Goal: Share content

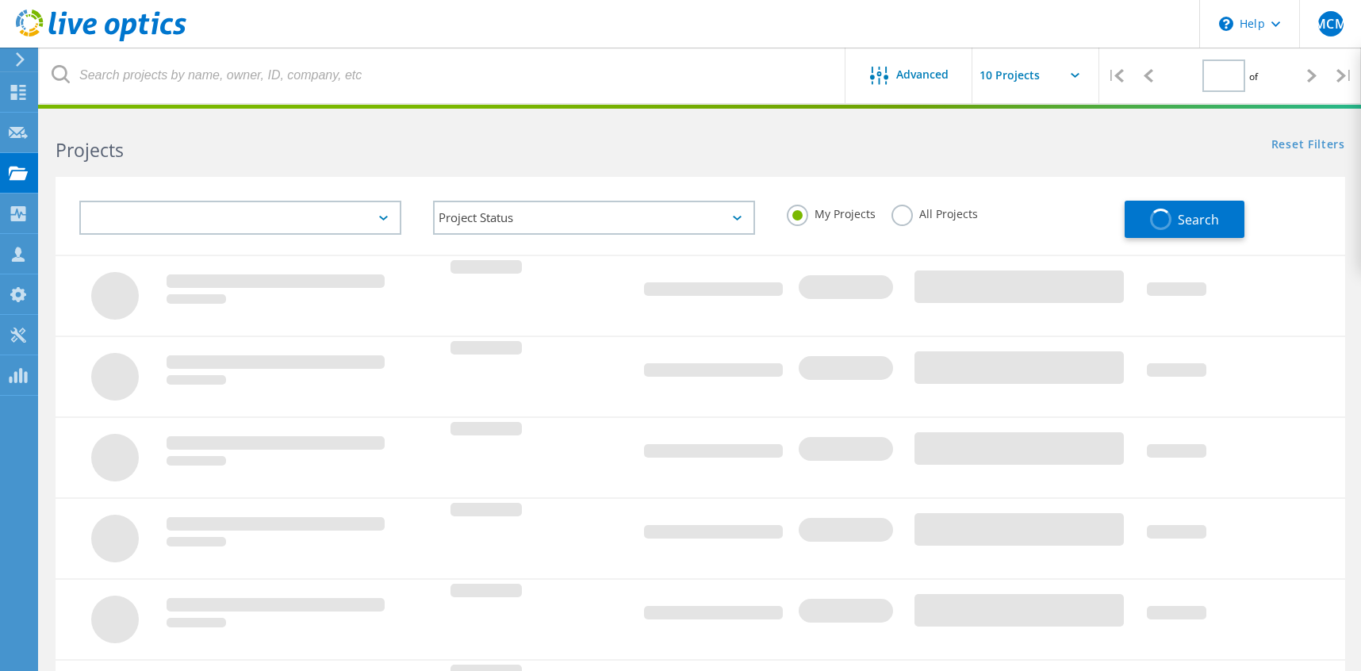
type input "4"
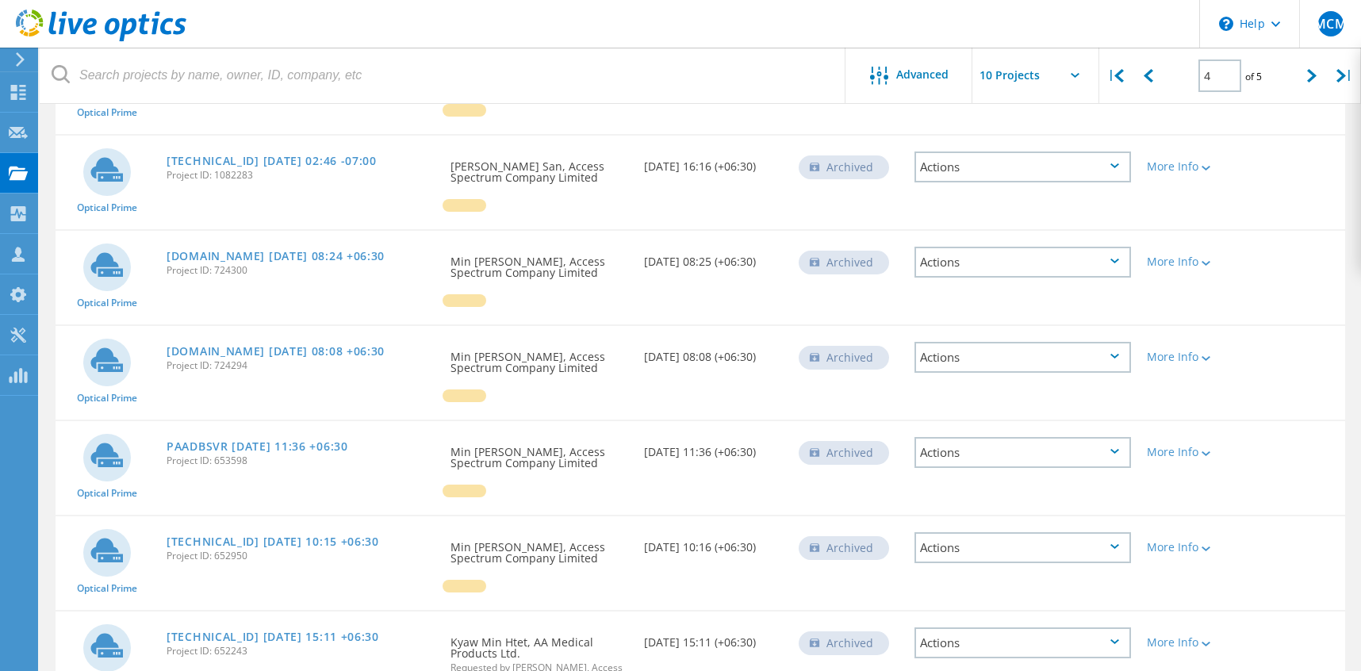
scroll to position [434, 0]
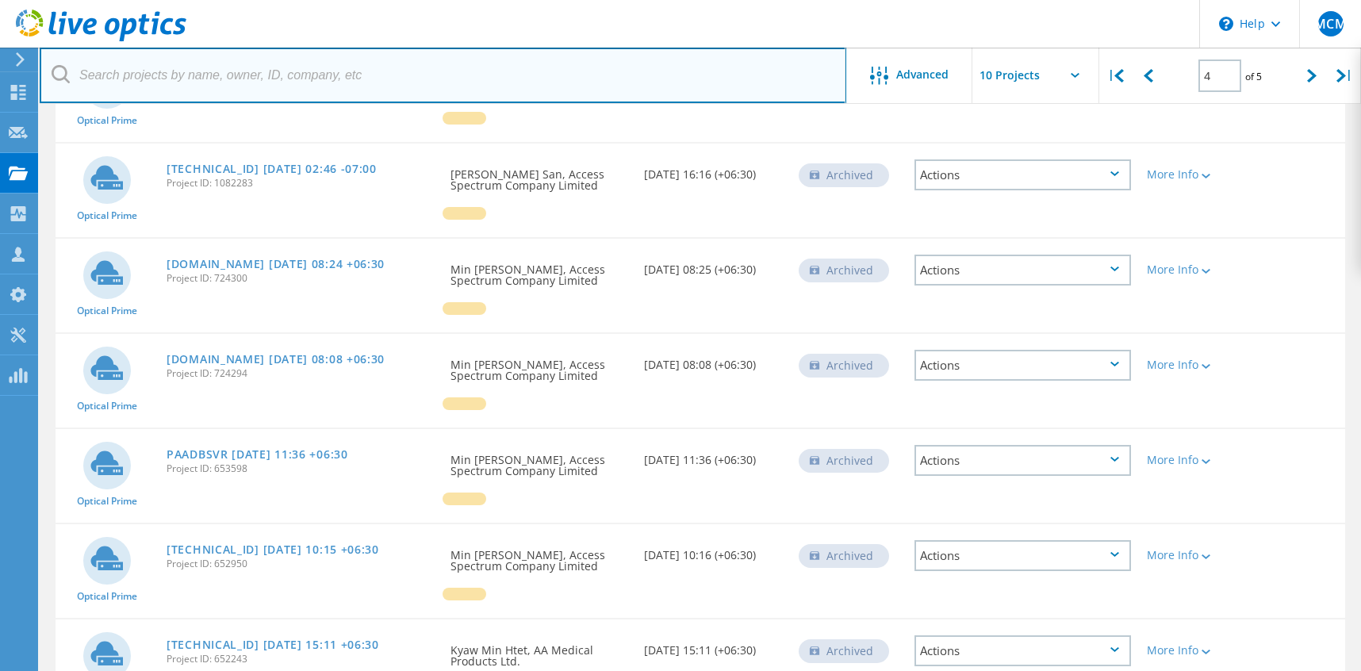
click at [298, 74] on input "text" at bounding box center [443, 75] width 806 height 55
type input "dd"
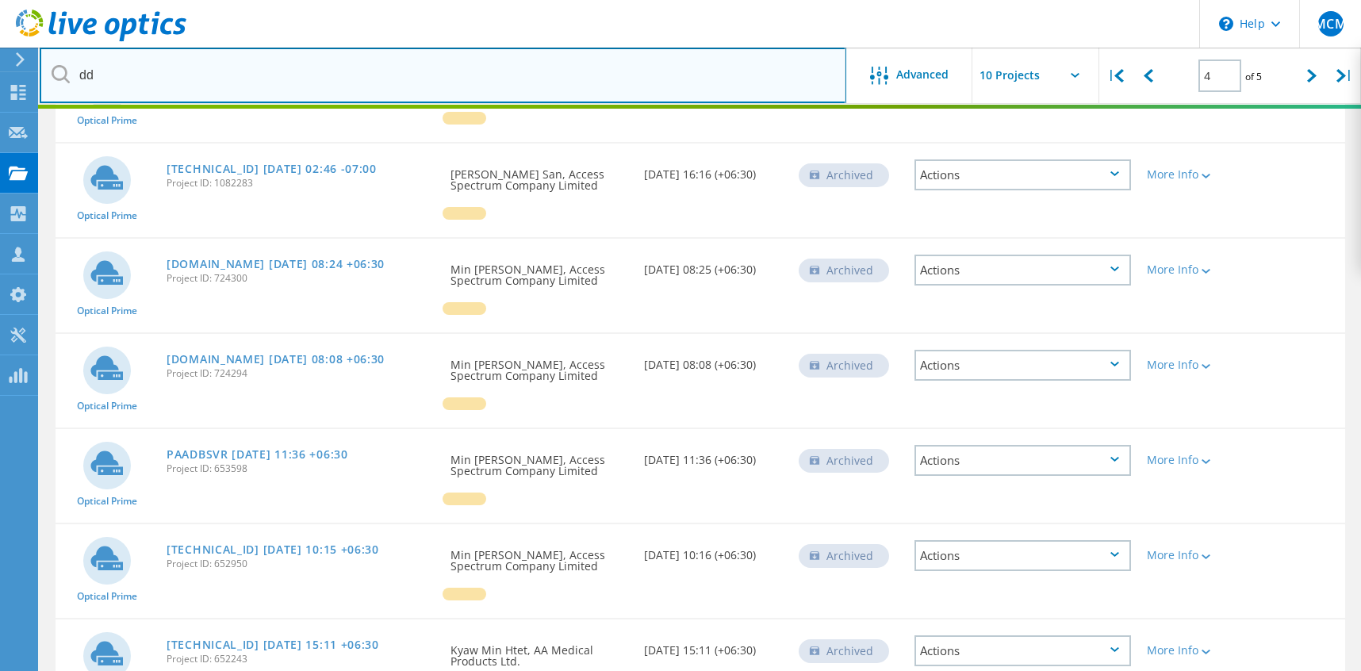
type input "1"
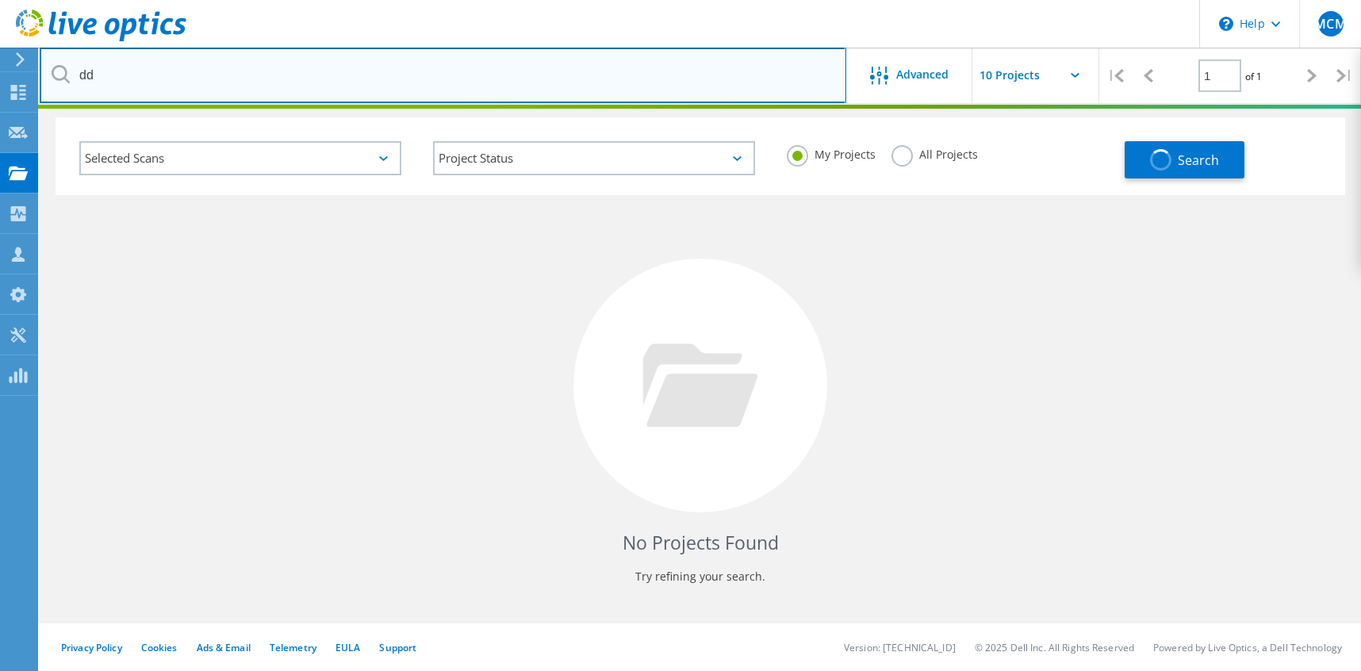
scroll to position [58, 0]
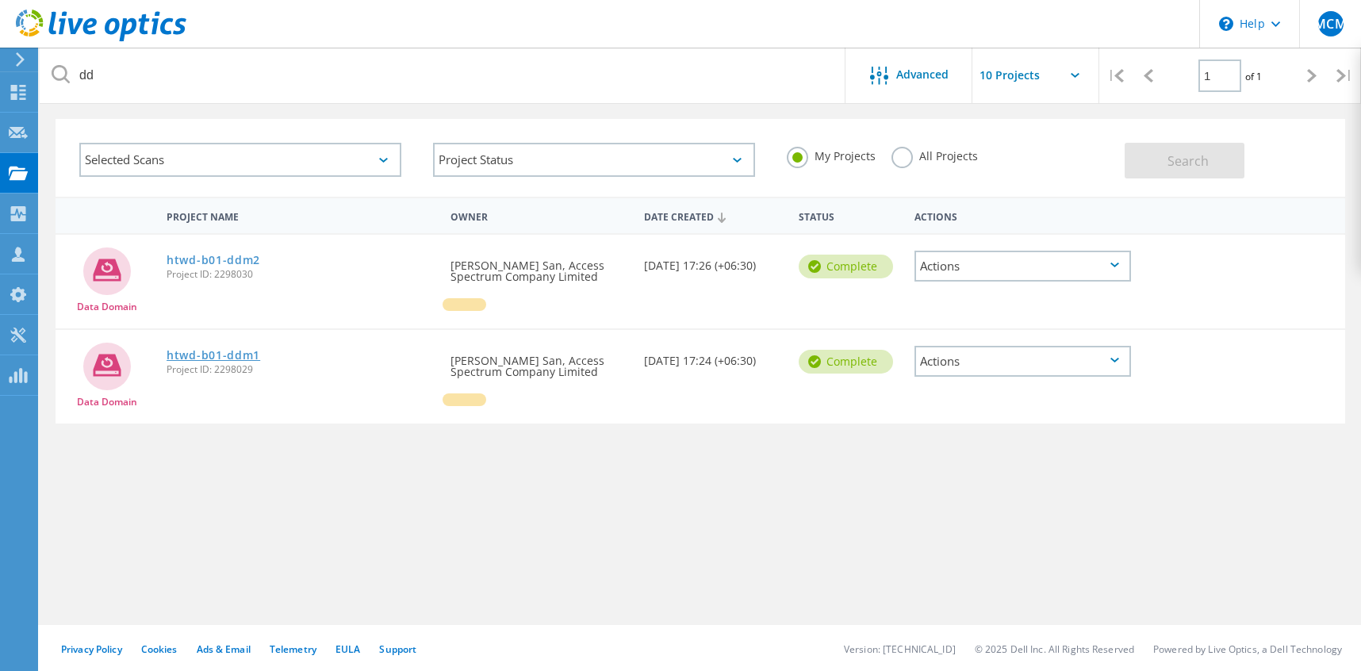
click at [212, 356] on link "htwd-b01-ddm1" at bounding box center [213, 355] width 94 height 11
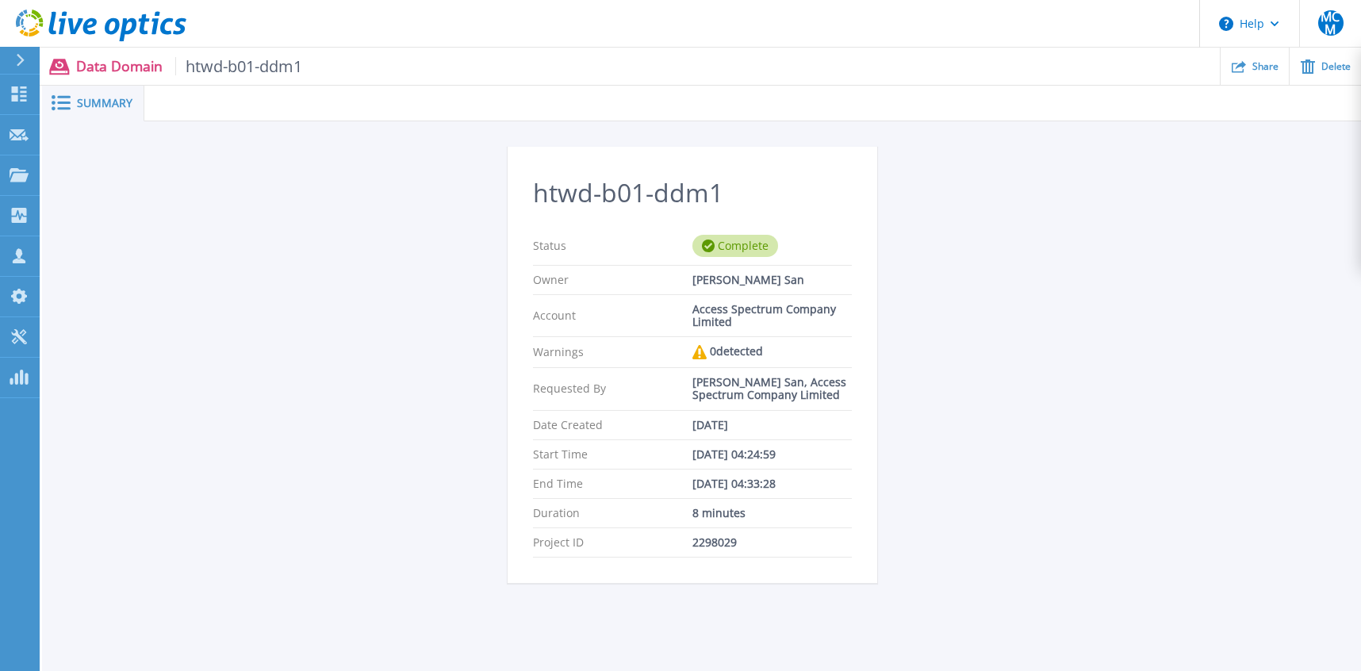
click at [103, 98] on span "Summary" at bounding box center [104, 103] width 55 height 11
click at [251, 63] on span "htwd-b01-ddm1" at bounding box center [239, 66] width 128 height 18
click at [109, 108] on span "Summary" at bounding box center [104, 103] width 55 height 11
click at [228, 60] on span "htwd-b01-ddm1" at bounding box center [239, 66] width 128 height 18
click at [1248, 70] on div "Share" at bounding box center [1254, 66] width 68 height 37
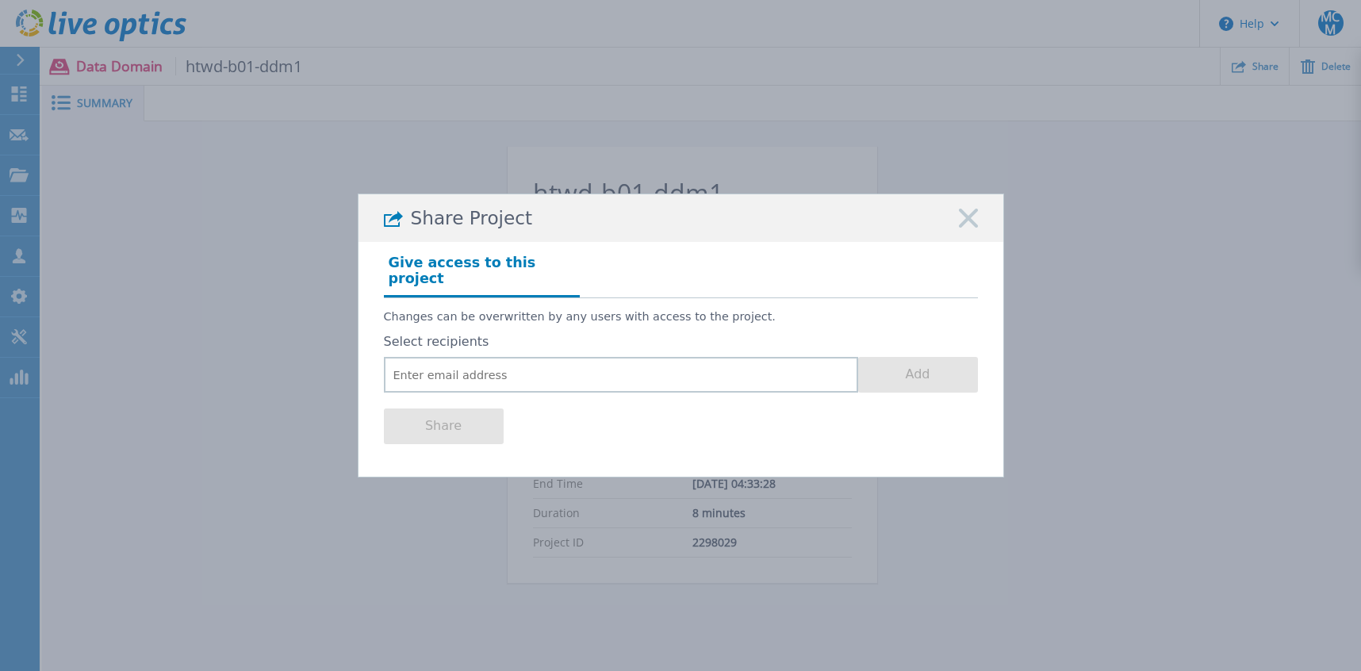
click at [969, 220] on icon at bounding box center [968, 218] width 19 height 19
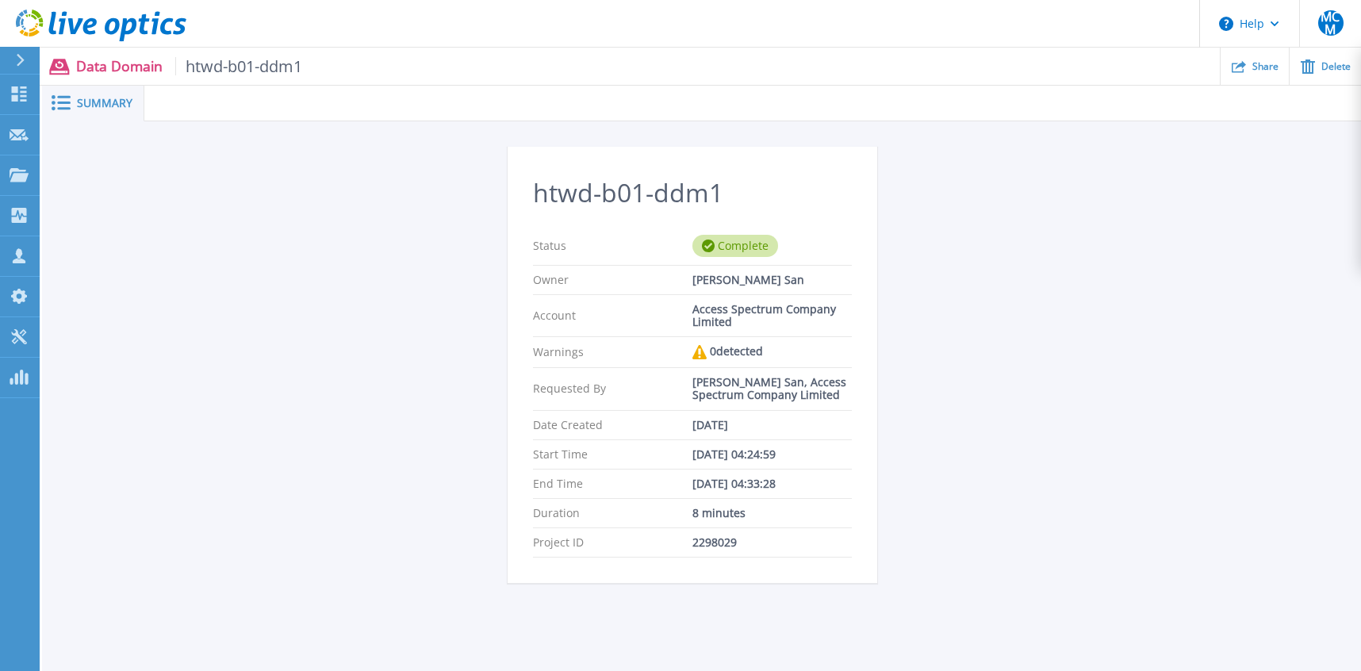
click at [99, 108] on span "Summary" at bounding box center [104, 103] width 55 height 11
click at [232, 61] on span "htwd-b01-ddm1" at bounding box center [239, 66] width 128 height 18
click at [97, 61] on p "Data Domain htwd-b01-ddm1" at bounding box center [189, 66] width 227 height 18
click at [86, 98] on span "Summary" at bounding box center [104, 103] width 55 height 11
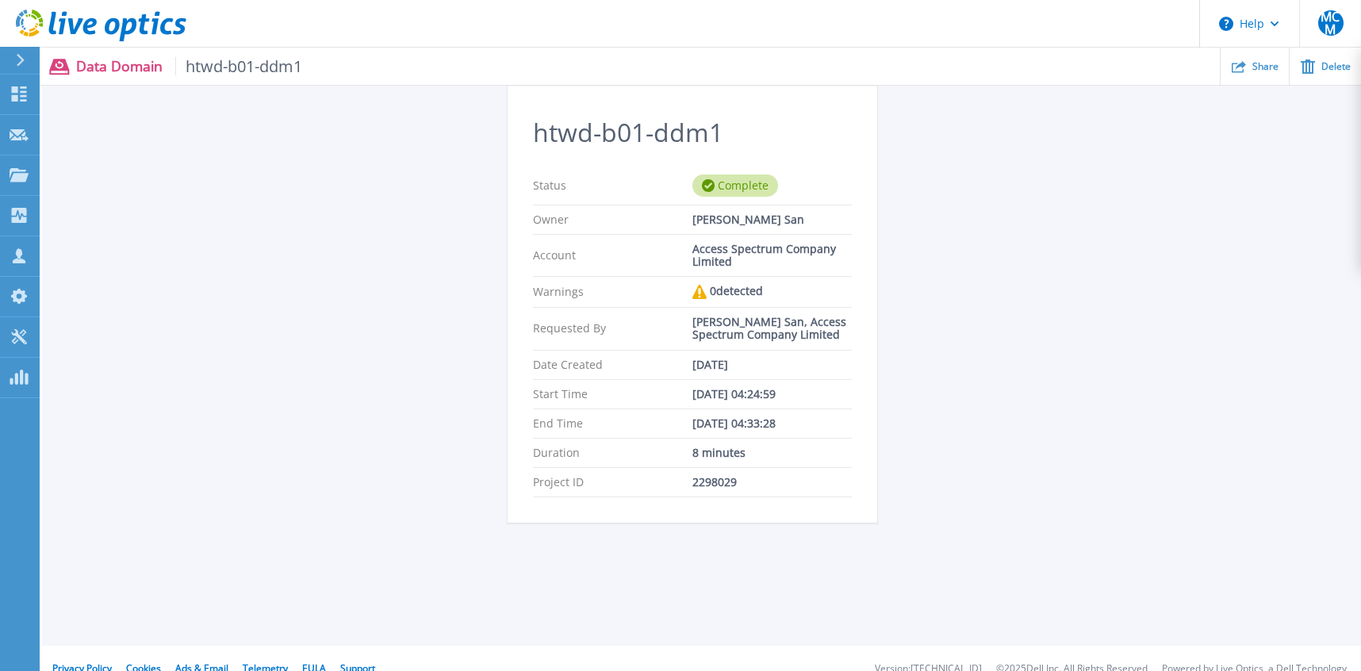
scroll to position [84, 0]
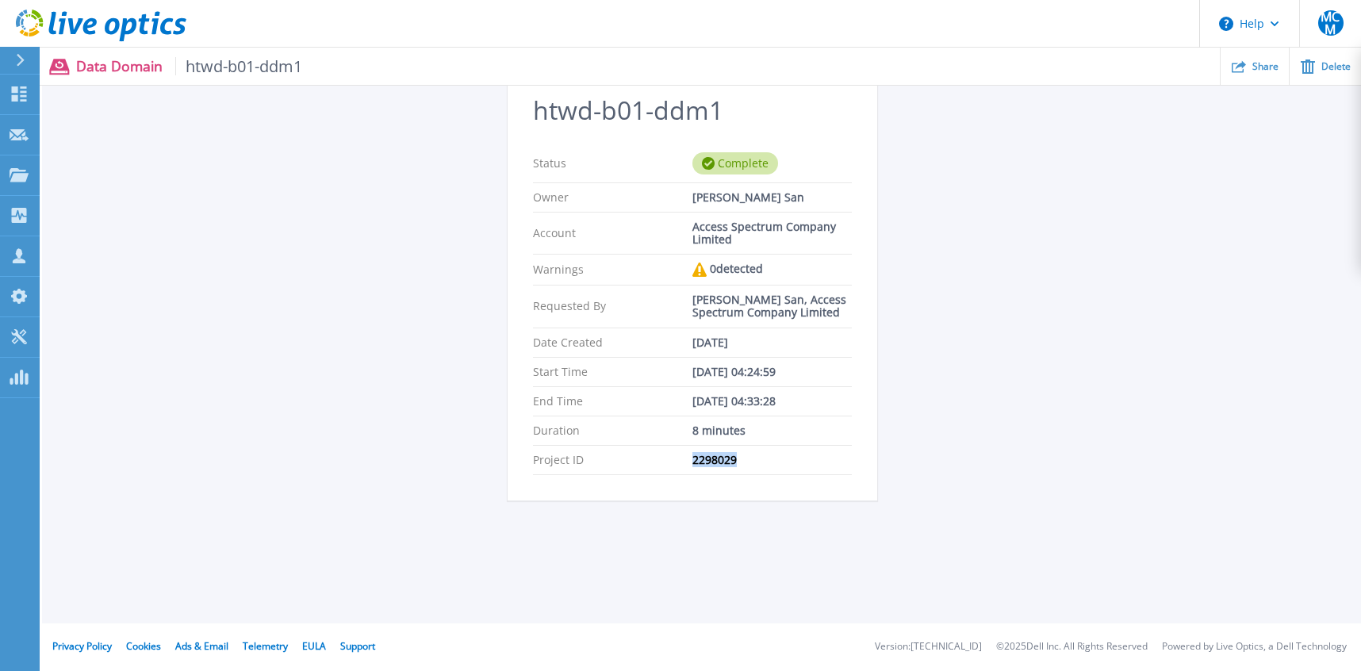
drag, startPoint x: 680, startPoint y: 455, endPoint x: 752, endPoint y: 454, distance: 72.2
click at [752, 454] on div "Project ID 2298029" at bounding box center [692, 460] width 319 height 29
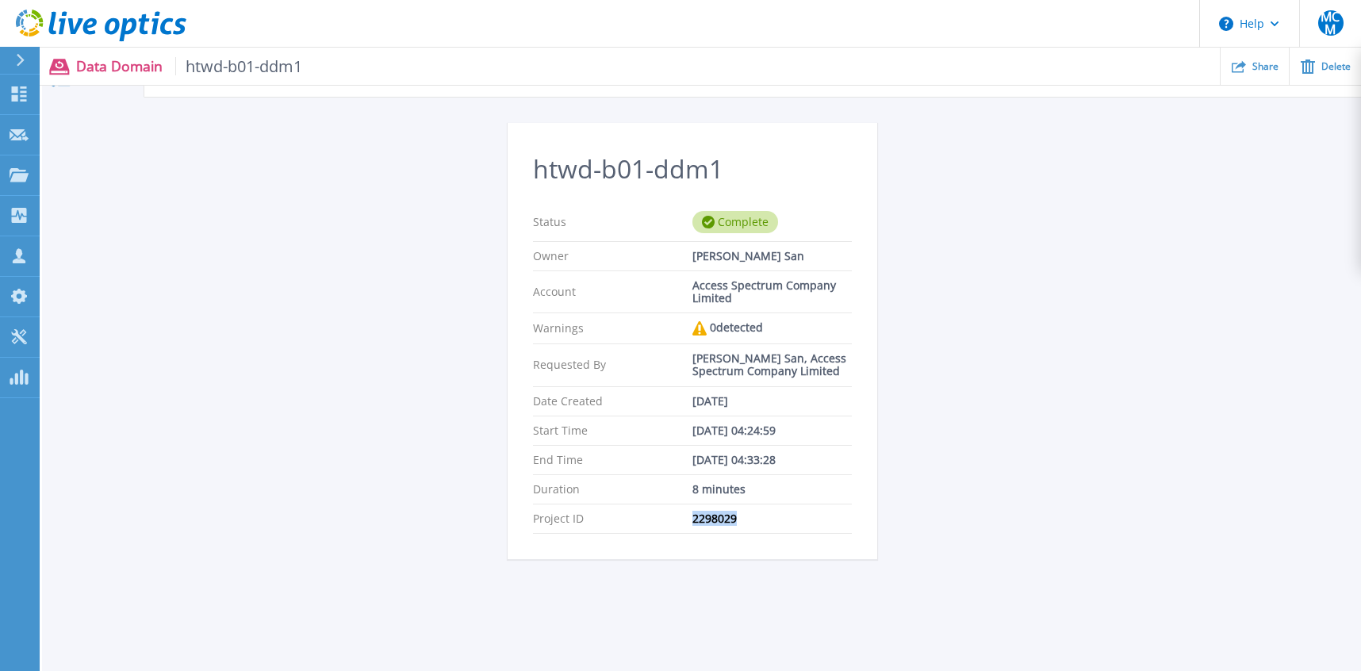
scroll to position [0, 0]
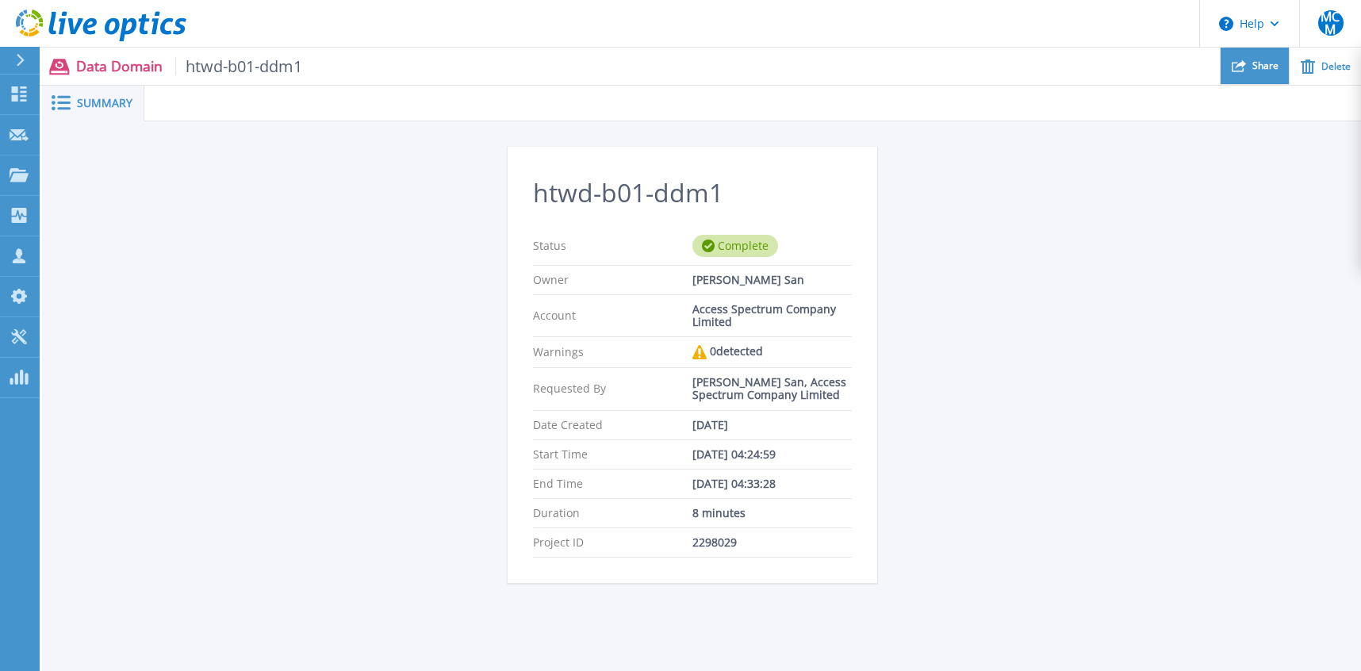
click at [1260, 73] on div "Share" at bounding box center [1254, 66] width 68 height 37
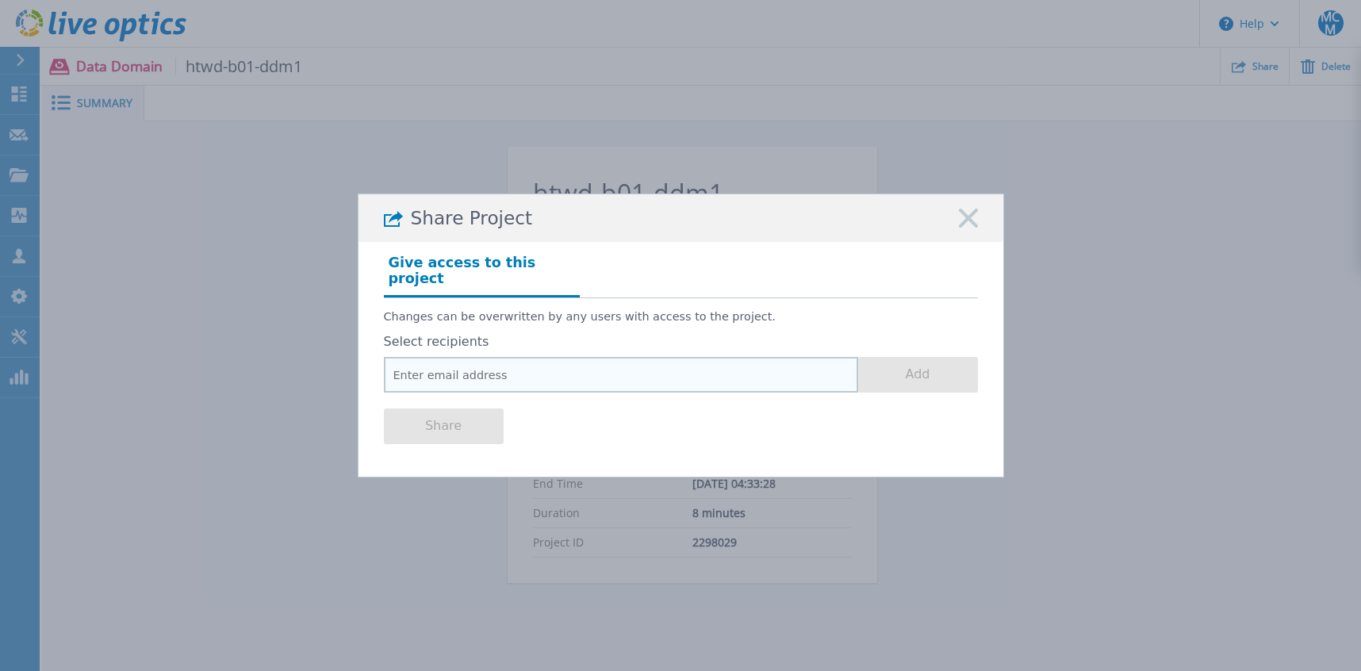
click at [520, 379] on input "email" at bounding box center [621, 375] width 474 height 36
click at [968, 217] on icon at bounding box center [968, 218] width 19 height 19
